Goal: Transaction & Acquisition: Book appointment/travel/reservation

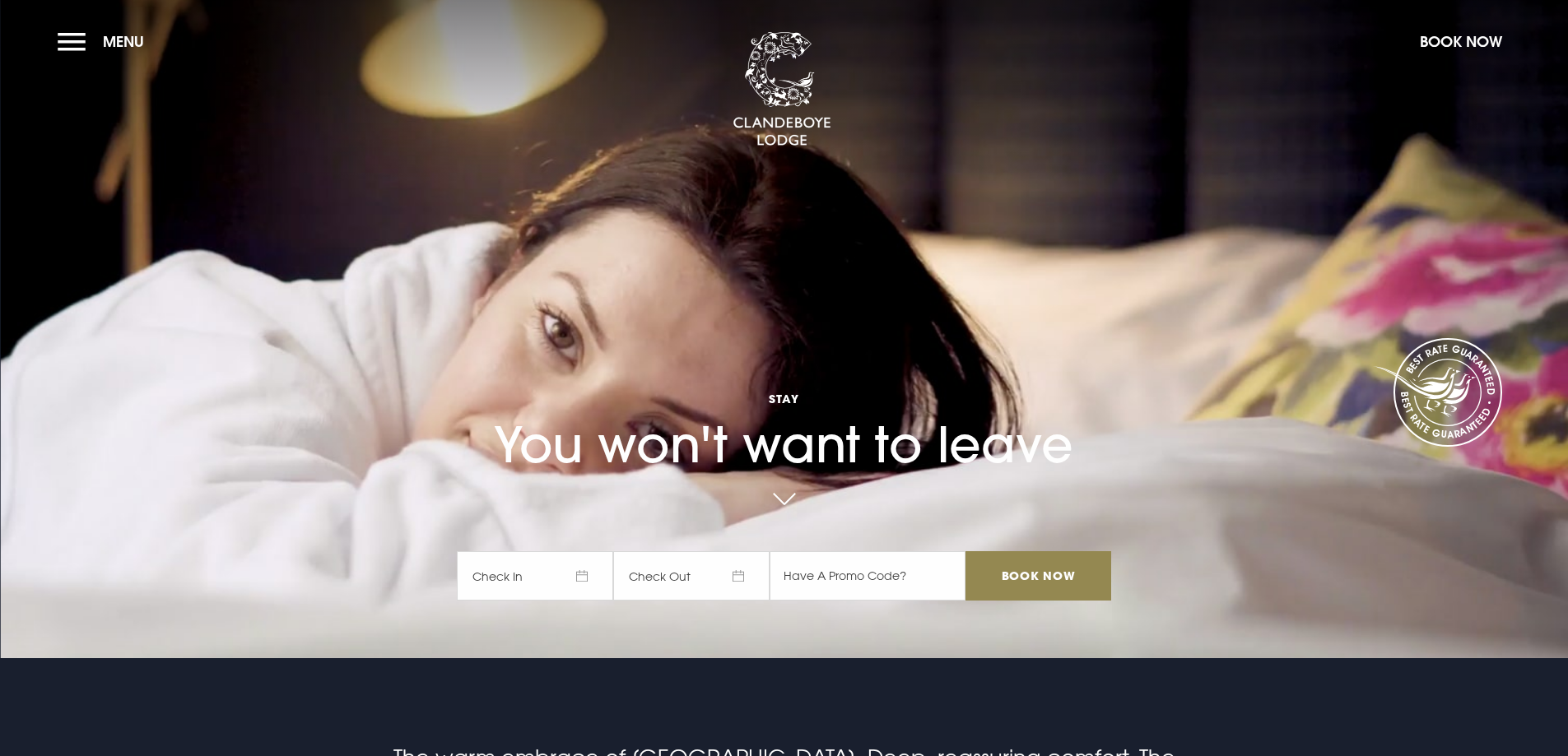
click at [580, 576] on span "Check In" at bounding box center [535, 577] width 156 height 50
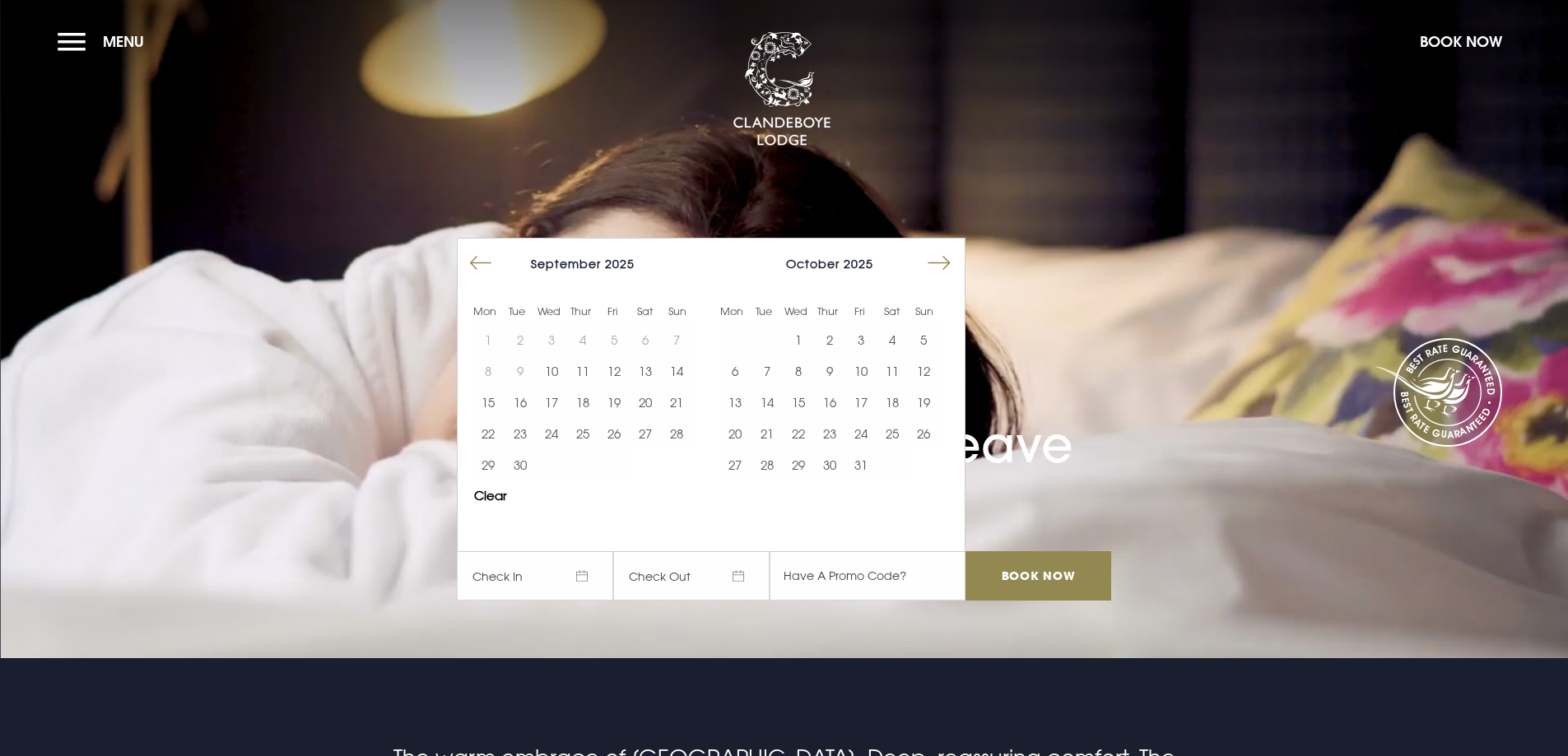
click at [941, 267] on button "Move forward to switch to the next month." at bounding box center [939, 263] width 31 height 31
click at [948, 264] on button "Move forward to switch to the next month." at bounding box center [939, 263] width 31 height 31
click at [807, 469] on button "31" at bounding box center [798, 465] width 31 height 31
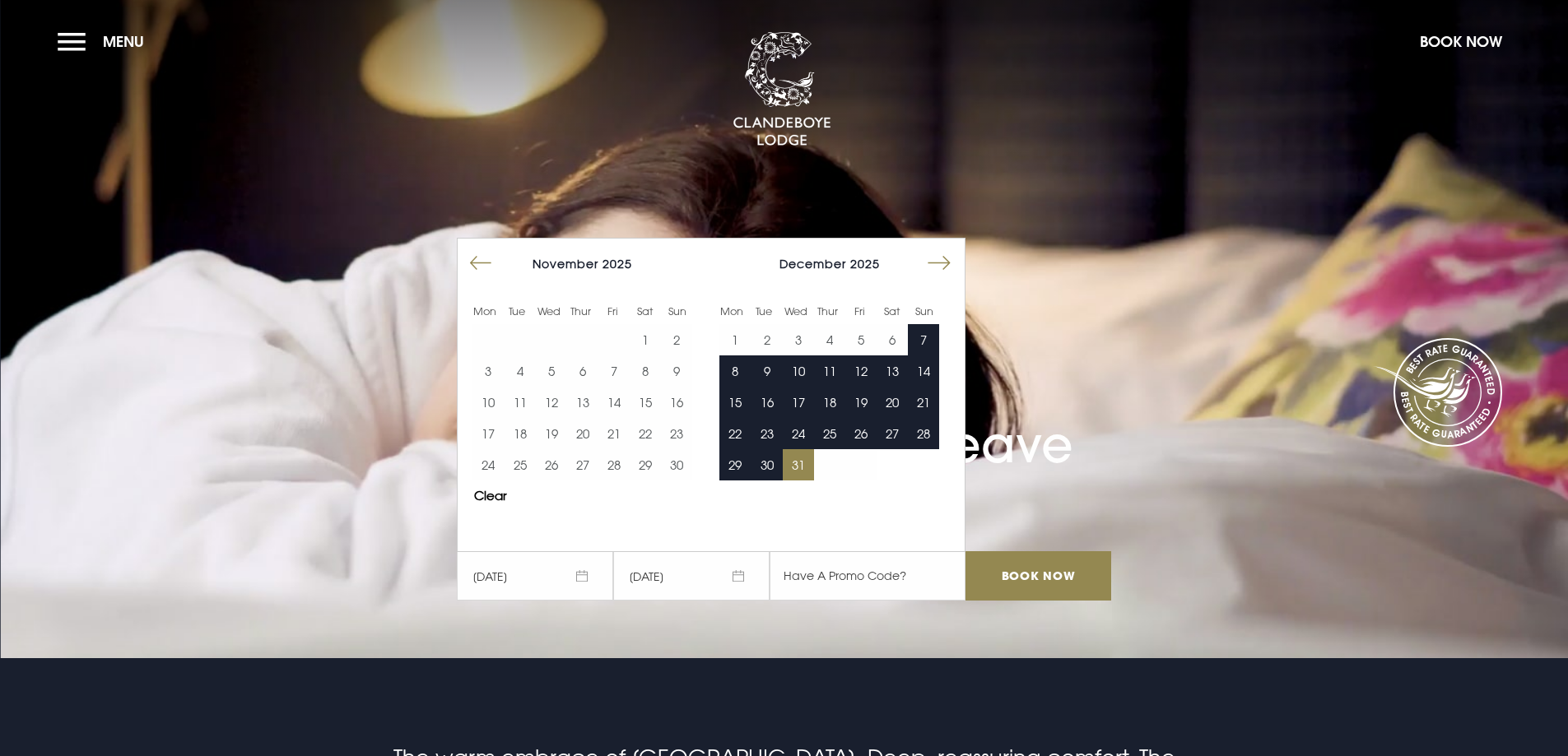
click at [938, 272] on button "Move forward to switch to the next month." at bounding box center [939, 263] width 31 height 31
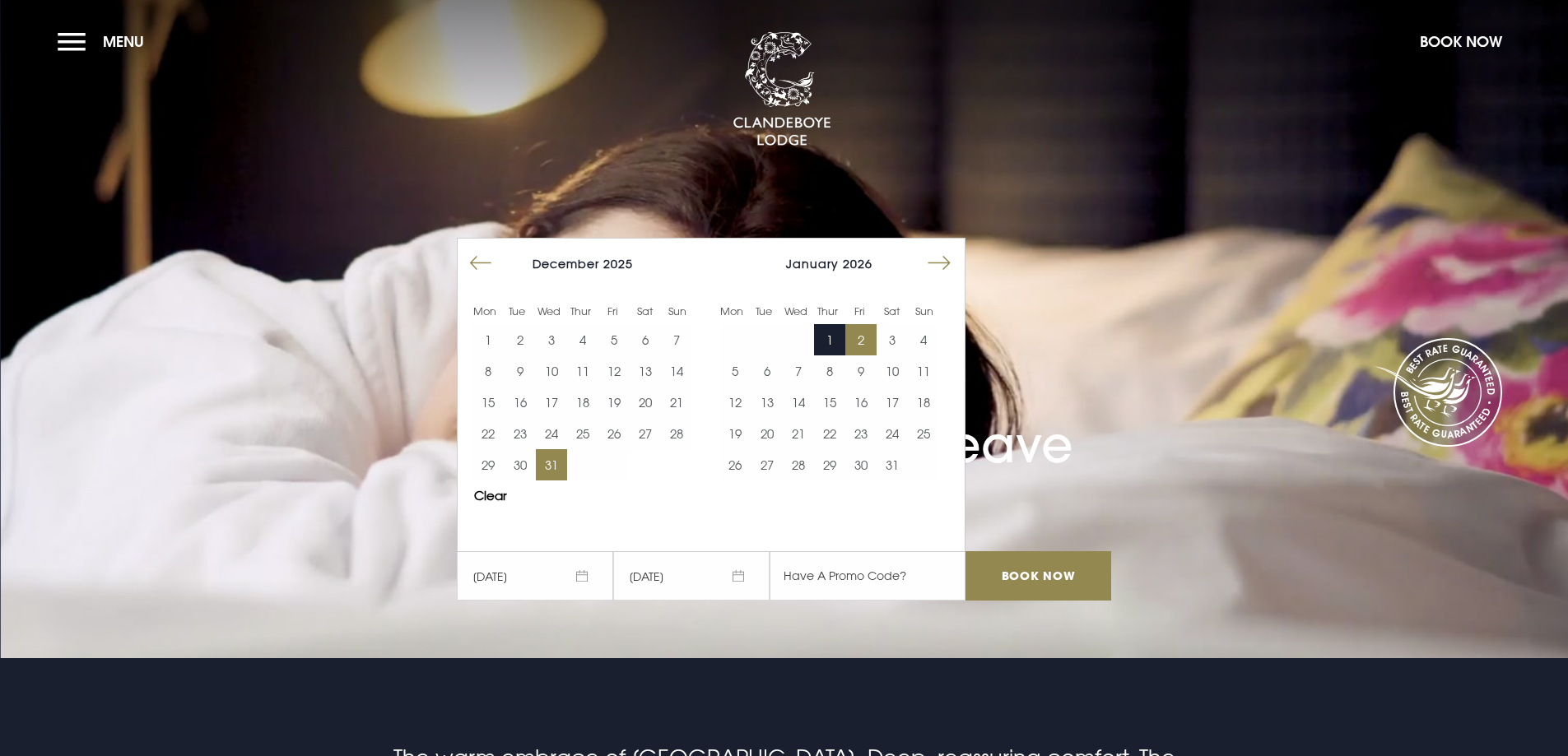
click at [863, 342] on button "2" at bounding box center [861, 340] width 31 height 31
click at [1017, 580] on input "Book Now" at bounding box center [1038, 577] width 145 height 50
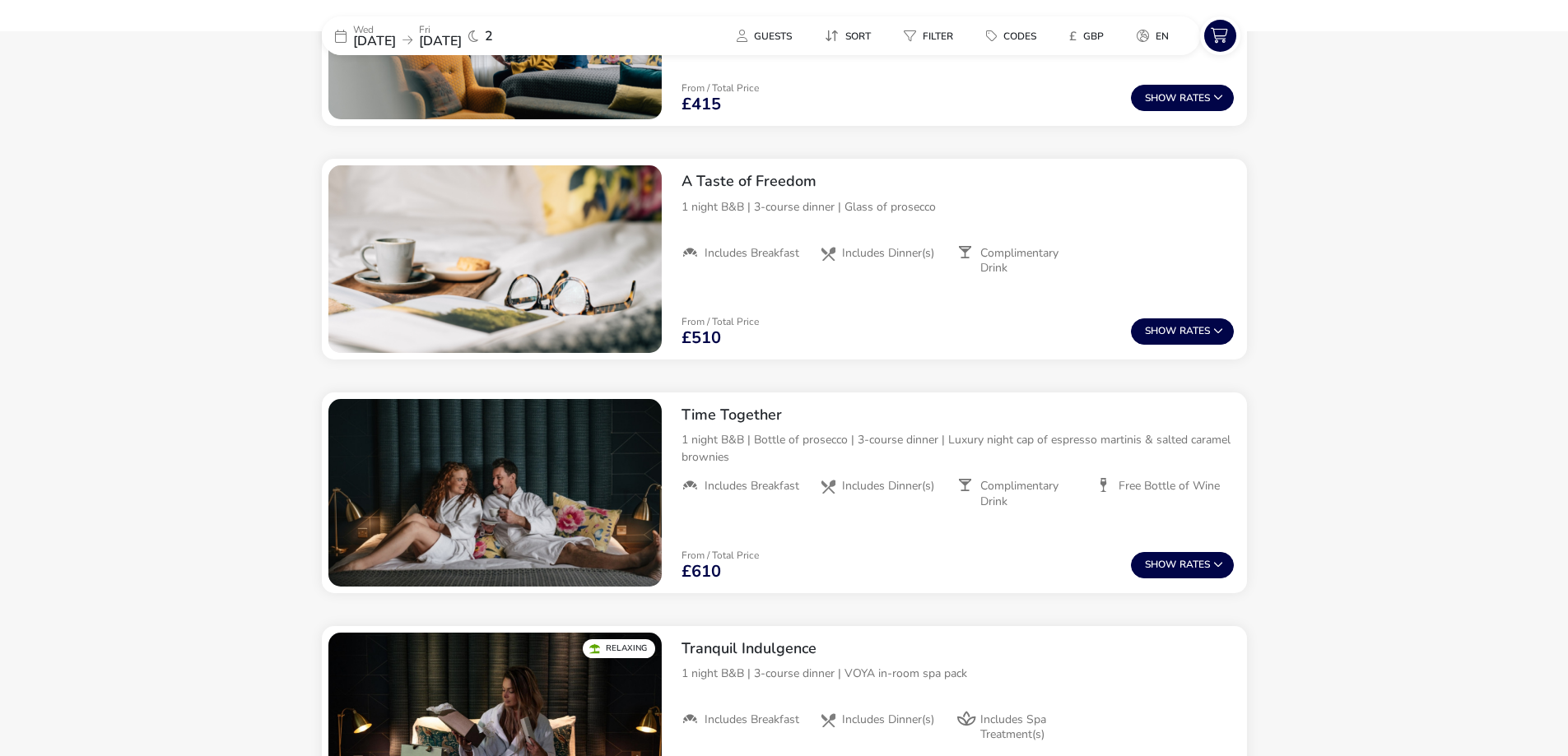
scroll to position [652, 0]
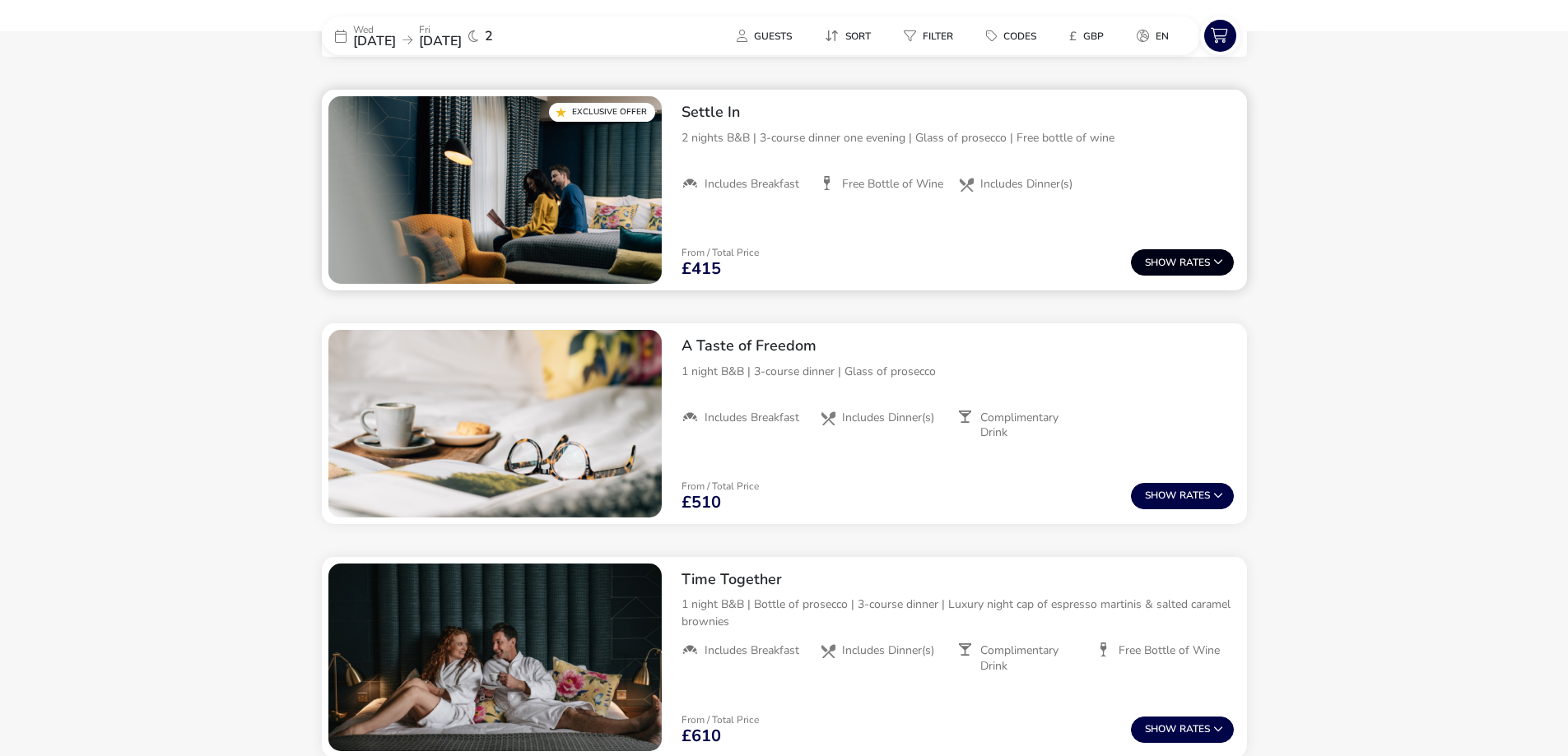
click at [1221, 265] on icon at bounding box center [1219, 262] width 10 height 10
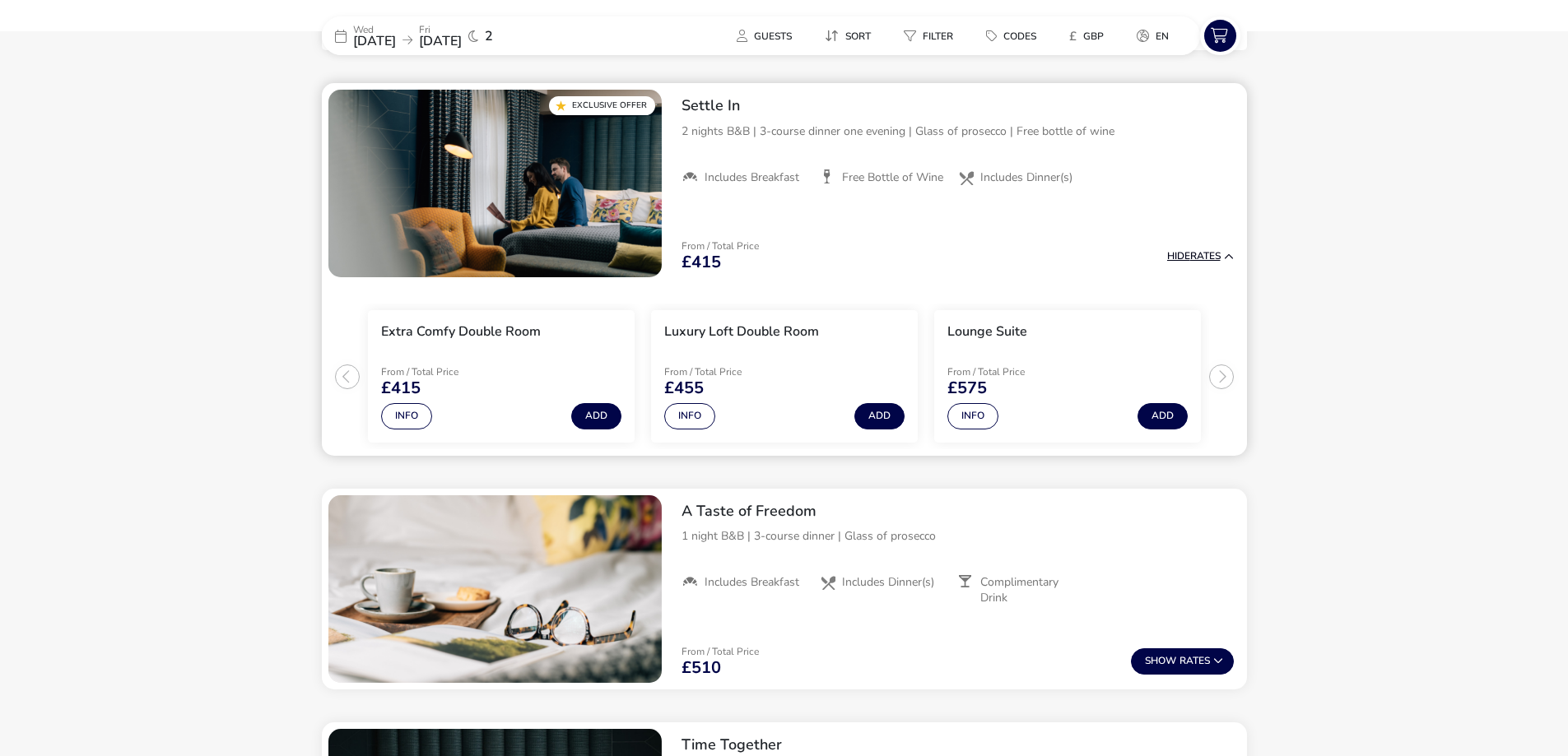
scroll to position [659, 0]
